Goal: Information Seeking & Learning: Learn about a topic

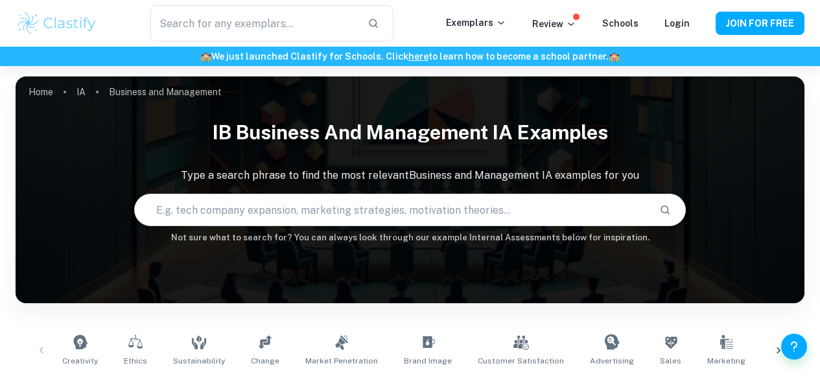
scroll to position [295, 0]
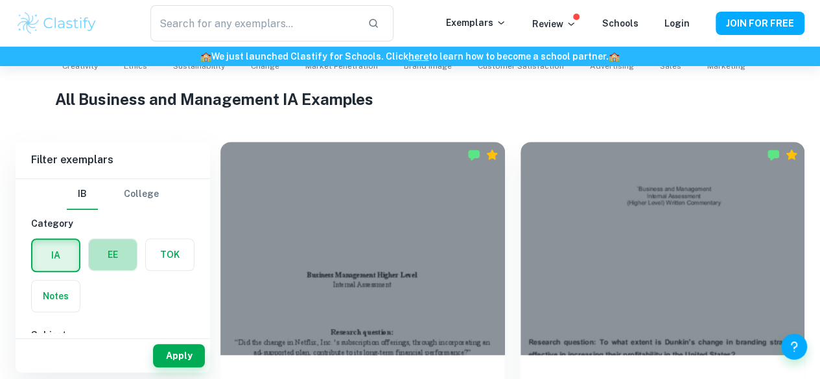
click at [110, 251] on label "button" at bounding box center [113, 254] width 48 height 31
click at [0, 0] on input "radio" at bounding box center [0, 0] width 0 height 0
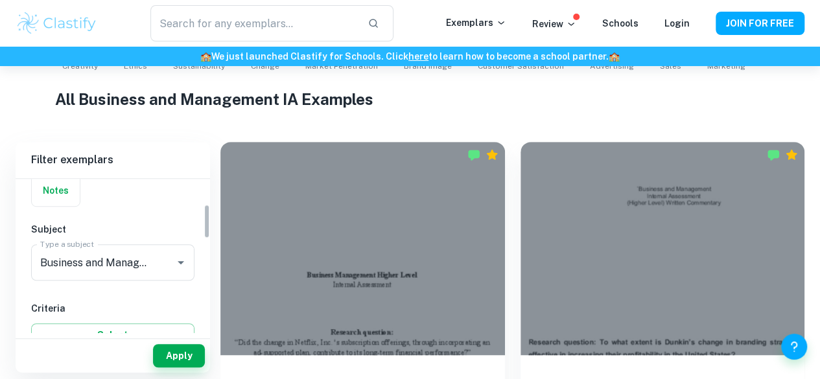
scroll to position [115, 0]
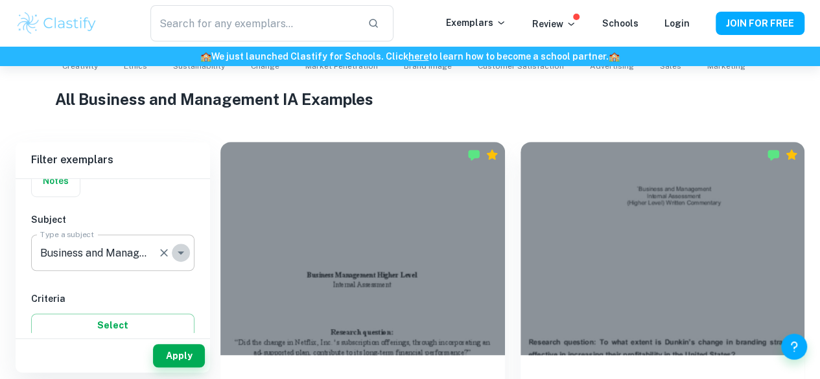
click at [181, 249] on icon "Open" at bounding box center [181, 253] width 16 height 16
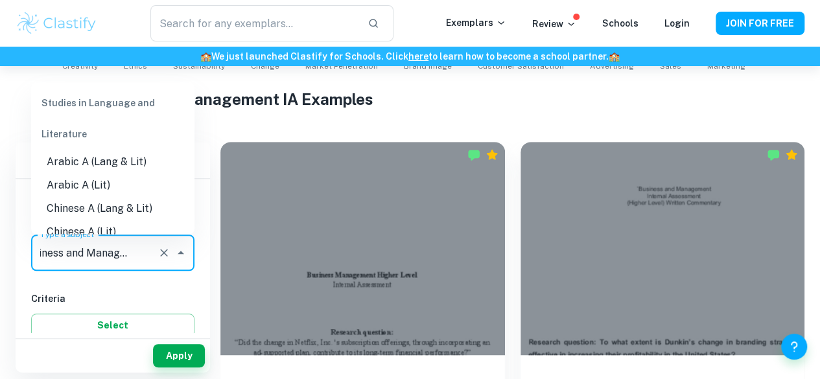
scroll to position [0, 0]
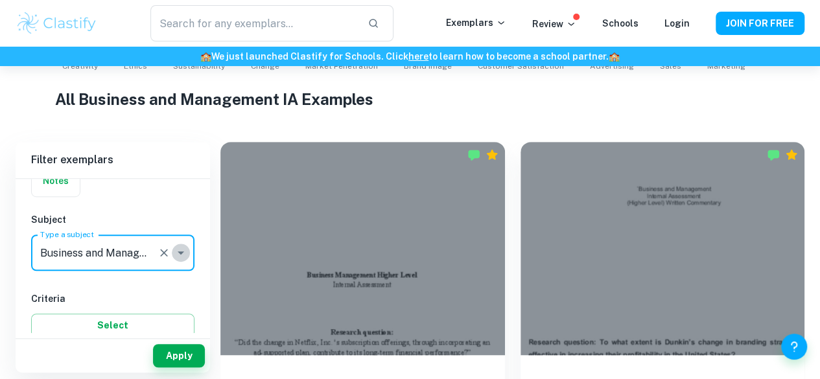
click at [179, 251] on icon "Open" at bounding box center [181, 252] width 6 height 3
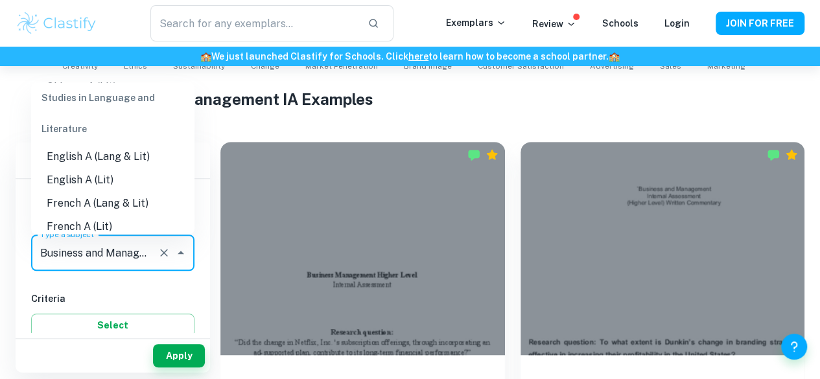
scroll to position [142, 0]
click at [65, 159] on li "English A (Lang & Lit)" at bounding box center [112, 159] width 163 height 23
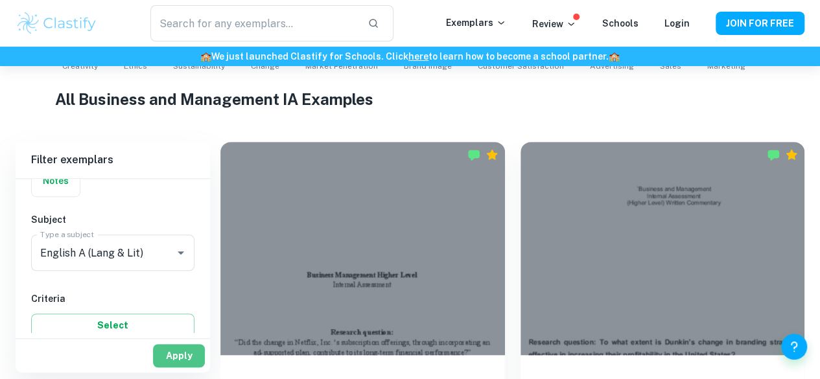
click at [176, 363] on button "Apply" at bounding box center [179, 355] width 52 height 23
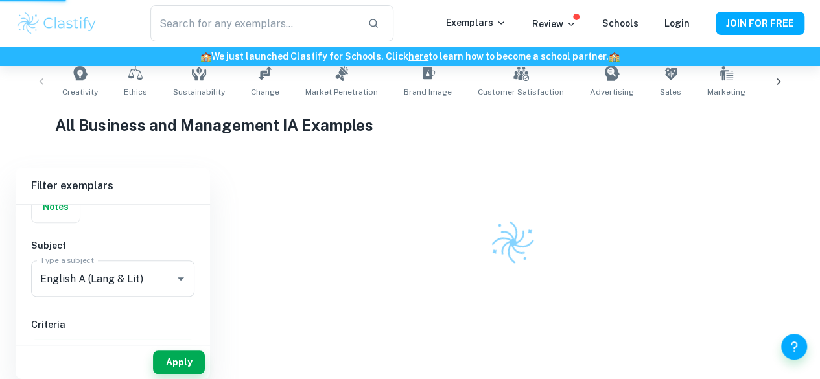
scroll to position [251, 0]
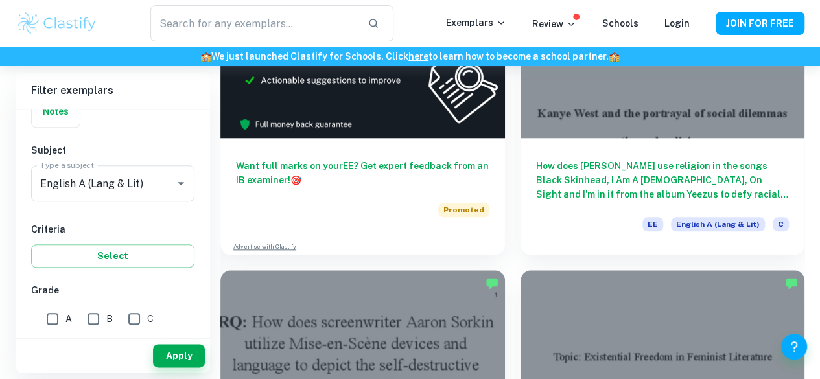
scroll to position [586, 0]
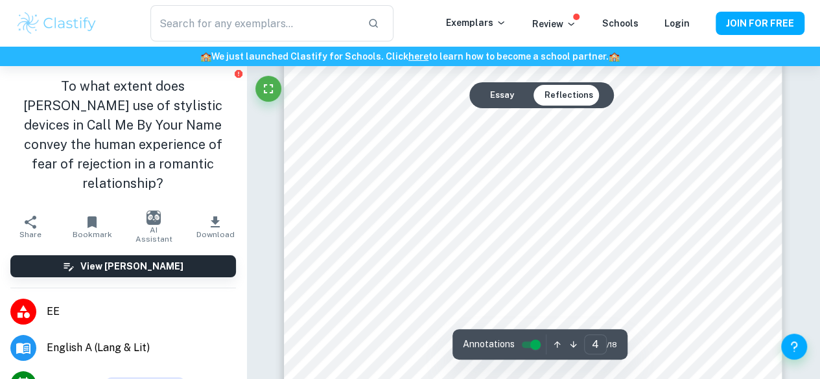
scroll to position [2554, 0]
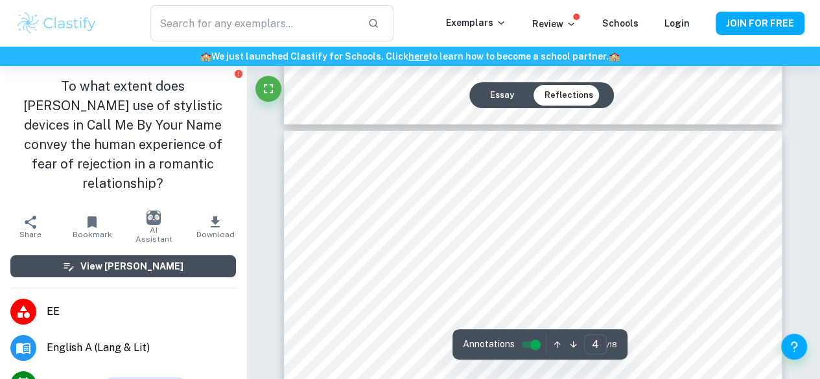
type input "3"
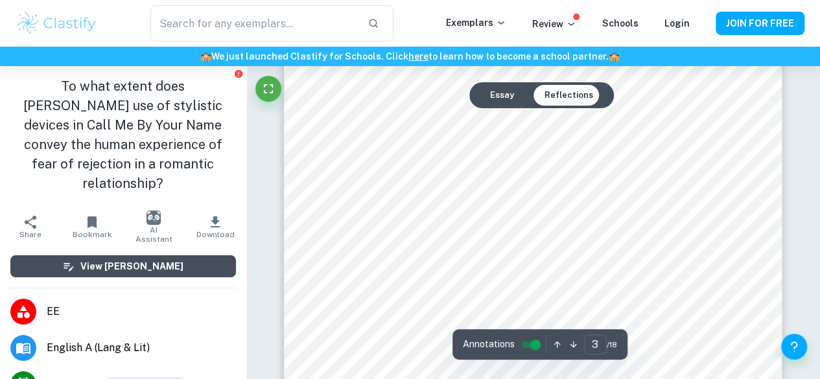
scroll to position [1923, 0]
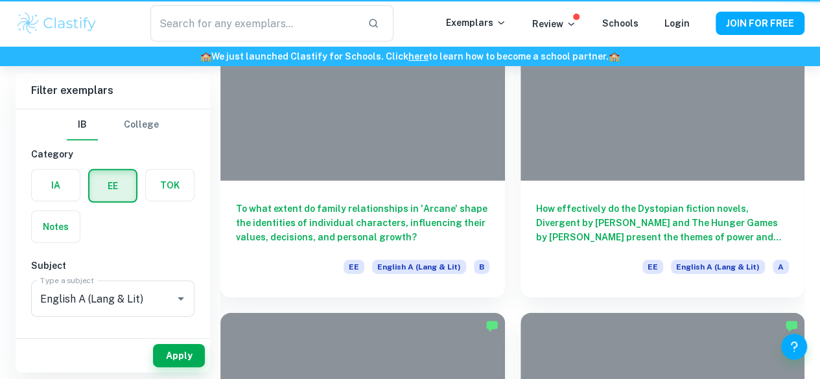
scroll to position [586, 0]
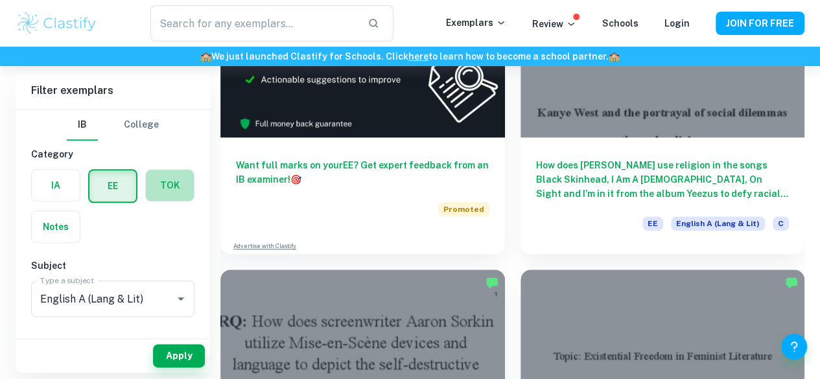
click at [155, 178] on label "button" at bounding box center [170, 185] width 48 height 31
click at [0, 0] on input "radio" at bounding box center [0, 0] width 0 height 0
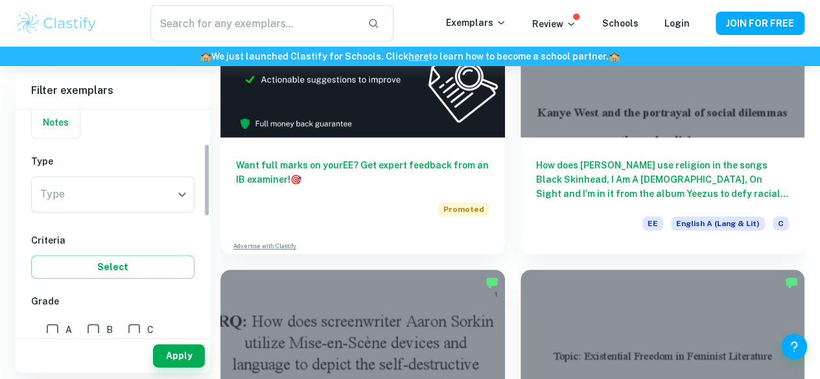
scroll to position [105, 0]
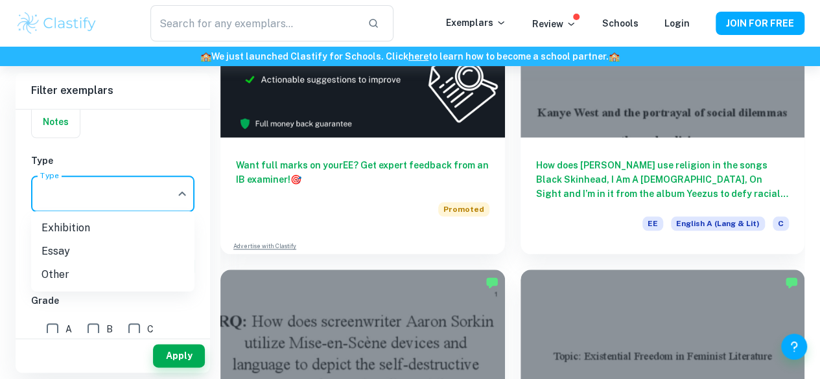
click at [93, 227] on li "Exhibition" at bounding box center [112, 227] width 163 height 23
type input "Exhibition"
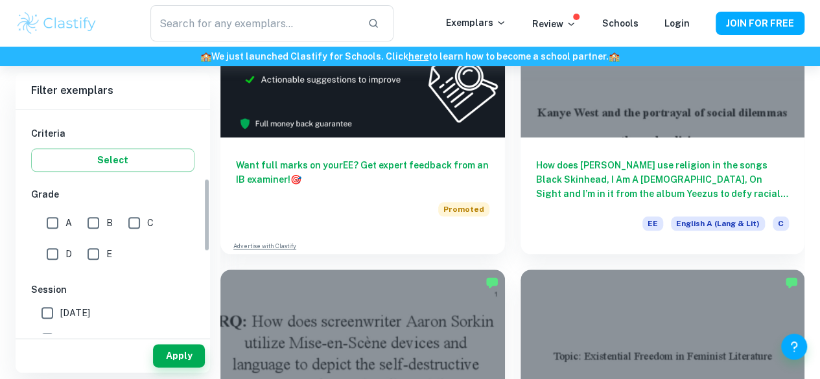
scroll to position [214, 0]
click at [63, 219] on input "A" at bounding box center [53, 220] width 26 height 26
checkbox input "true"
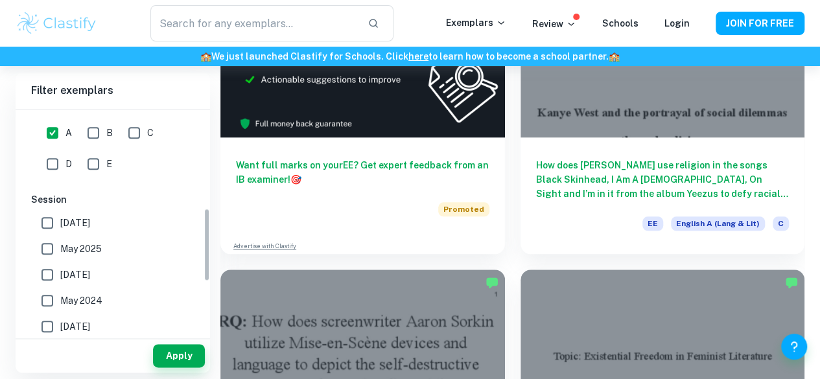
scroll to position [302, 0]
click at [186, 358] on button "Apply" at bounding box center [179, 355] width 52 height 23
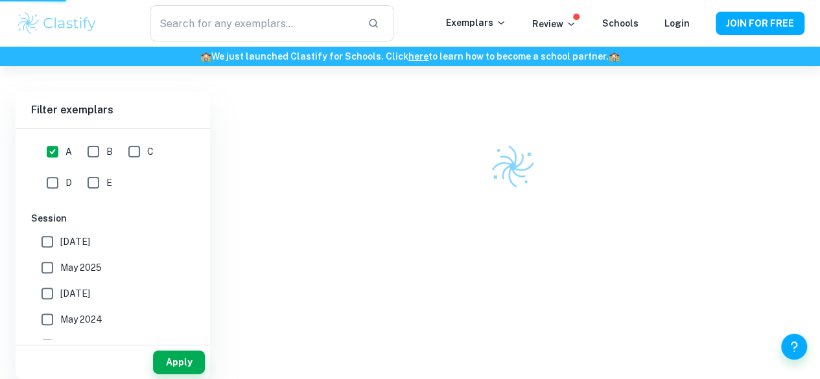
scroll to position [66, 0]
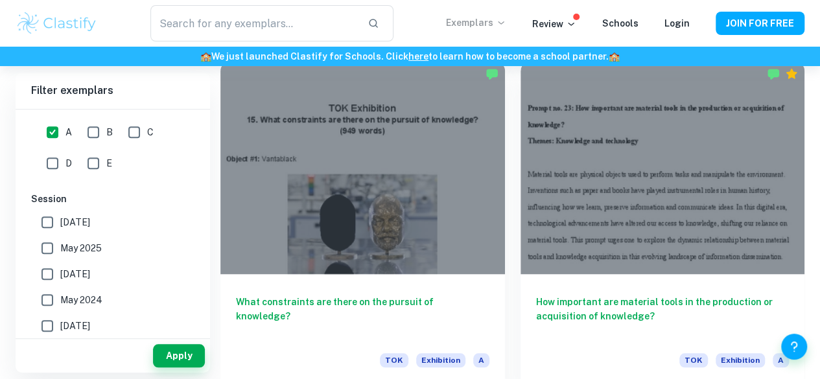
scroll to position [102, 0]
